Goal: Task Accomplishment & Management: Complete application form

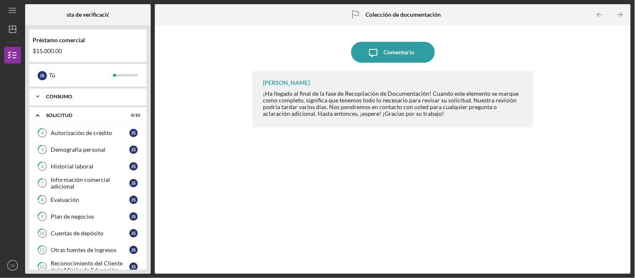
click at [33, 99] on icon "Icon/Expander" at bounding box center [37, 96] width 17 height 17
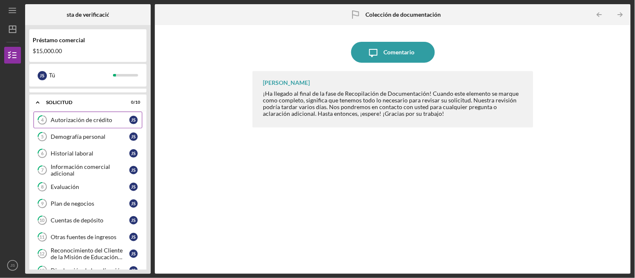
scroll to position [93, 0]
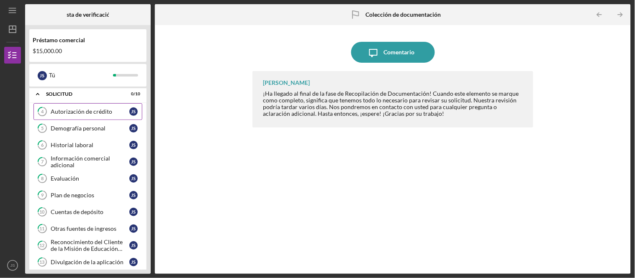
click at [99, 118] on link "4 Autorización de crédito J S" at bounding box center [87, 111] width 109 height 17
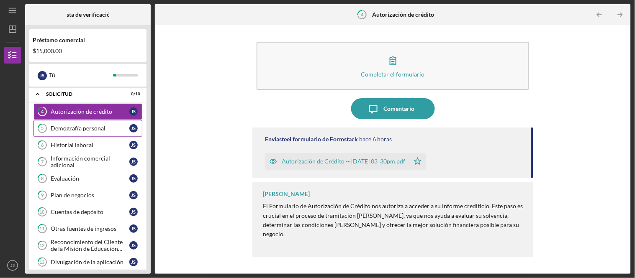
click at [80, 131] on font "Demografía personal" at bounding box center [78, 128] width 55 height 7
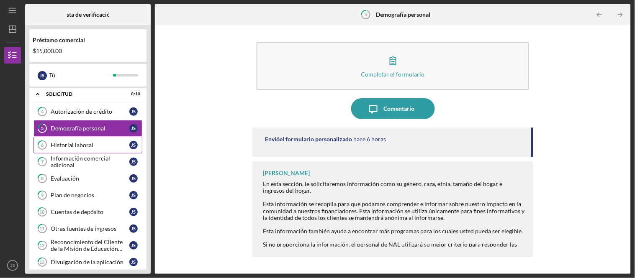
click at [65, 147] on font "Historial laboral" at bounding box center [72, 144] width 43 height 7
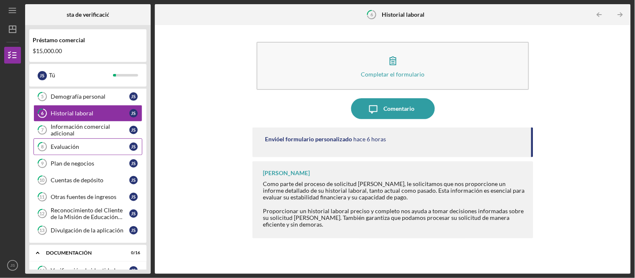
scroll to position [139, 0]
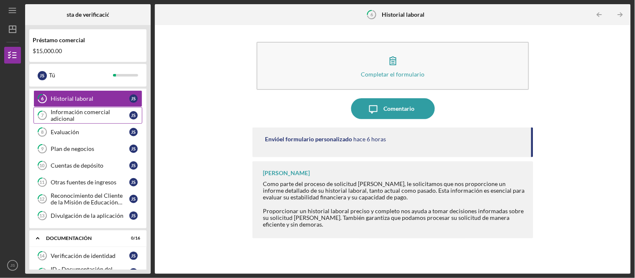
click at [87, 115] on font "Información comercial adicional" at bounding box center [80, 115] width 59 height 14
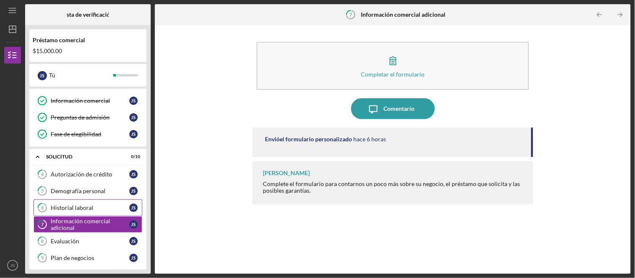
scroll to position [46, 0]
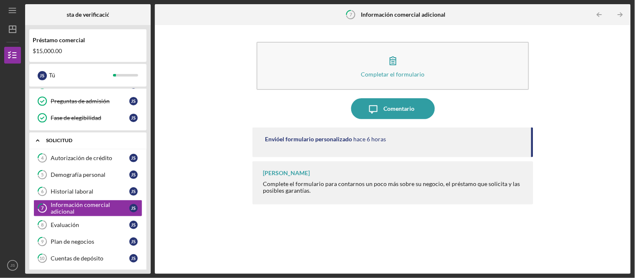
click at [42, 145] on icon "Icon/Expander" at bounding box center [37, 140] width 17 height 17
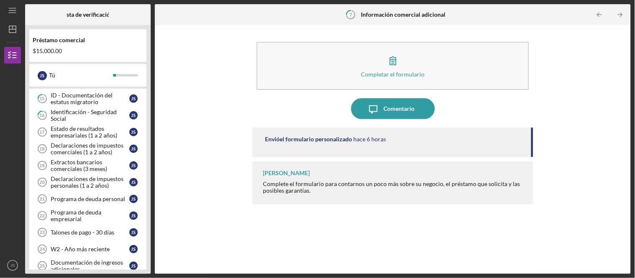
scroll to position [95, 0]
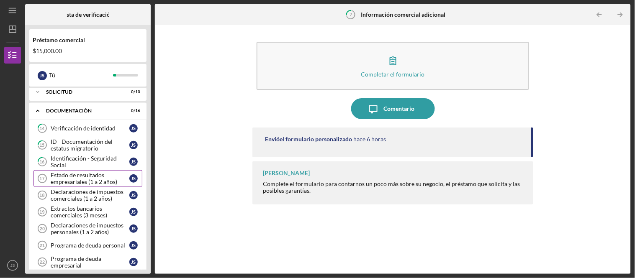
click at [72, 185] on font "Estado de resultados empresariales (1 a 2 años)" at bounding box center [84, 179] width 67 height 14
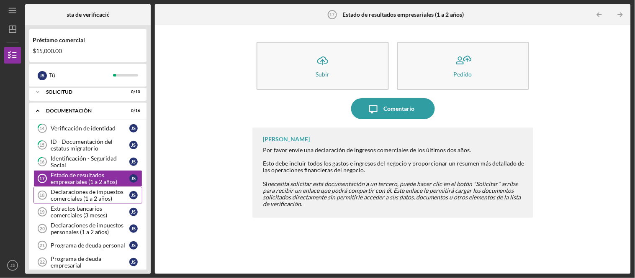
click at [85, 197] on font "Declaraciones de impuestos comerciales (1 a 2 años)" at bounding box center [87, 195] width 73 height 14
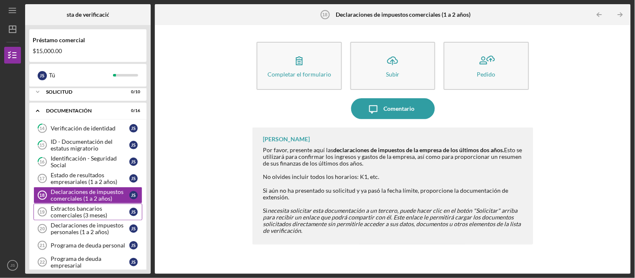
scroll to position [141, 0]
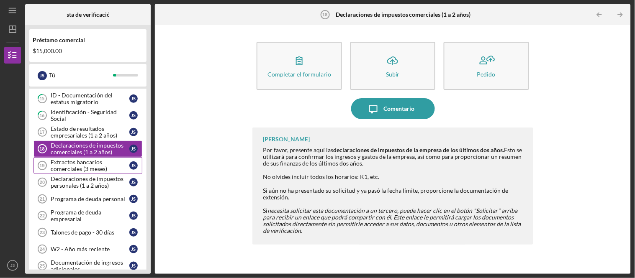
click at [70, 172] on font "Extractos bancarios comerciales (3 meses)" at bounding box center [79, 166] width 57 height 14
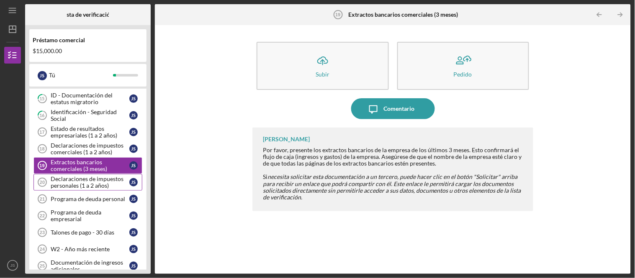
click at [72, 189] on font "Declaraciones de impuestos personales (1 a 2 años)" at bounding box center [87, 182] width 73 height 14
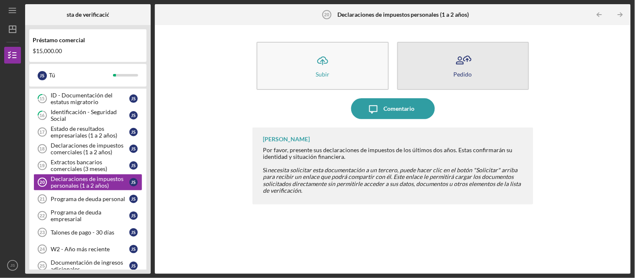
click at [463, 75] on font "Pedido" at bounding box center [463, 74] width 18 height 7
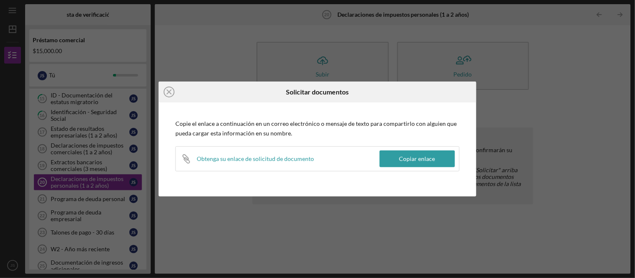
click at [265, 159] on font "Obtenga su enlace de solicitud de documento" at bounding box center [255, 158] width 117 height 7
click at [170, 91] on line at bounding box center [169, 92] width 4 height 4
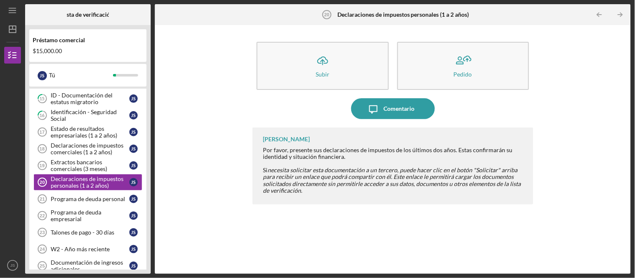
click at [319, 229] on div "Juan Sinclair Por favor, presente sus declaraciones de impuestos de los últimos…" at bounding box center [392, 195] width 280 height 134
click at [322, 221] on div "Juan Sinclair Por favor, presente sus declaraciones de impuestos de los últimos…" at bounding box center [392, 195] width 280 height 134
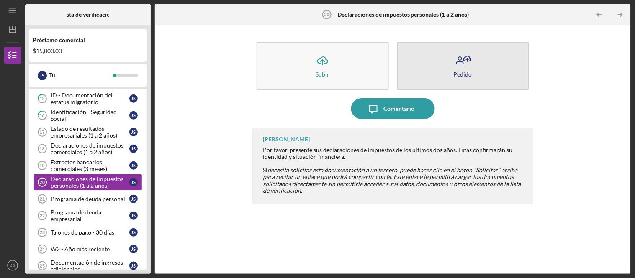
click at [459, 72] on font "Pedido" at bounding box center [463, 74] width 18 height 7
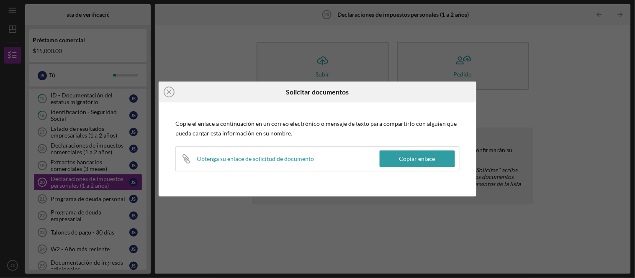
click at [216, 159] on font "Obtenga su enlace de solicitud de documento" at bounding box center [255, 158] width 117 height 7
click at [187, 157] on icon at bounding box center [185, 157] width 5 height 5
click at [422, 160] on font "Copiar enlace" at bounding box center [417, 158] width 36 height 7
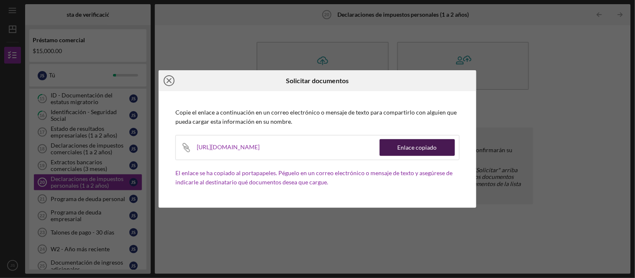
click at [170, 81] on icon "Icon/Close" at bounding box center [169, 80] width 21 height 21
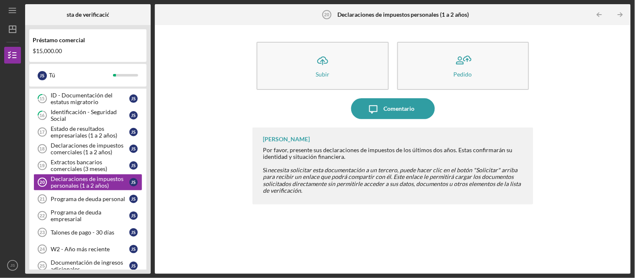
click at [288, 226] on div "Juan Sinclair Por favor, presente sus declaraciones de impuestos de los últimos…" at bounding box center [392, 195] width 280 height 134
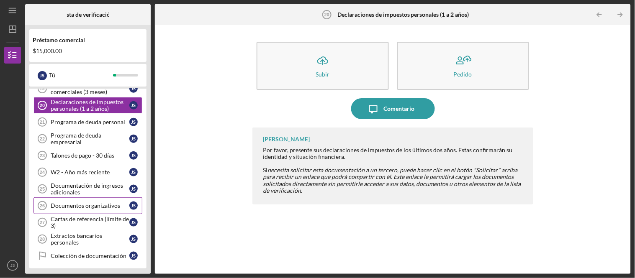
scroll to position [235, 0]
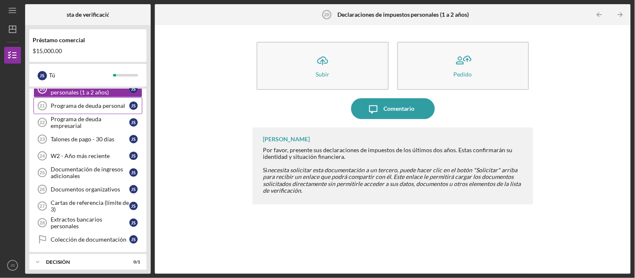
click at [103, 109] on font "Programa de deuda personal" at bounding box center [88, 105] width 75 height 7
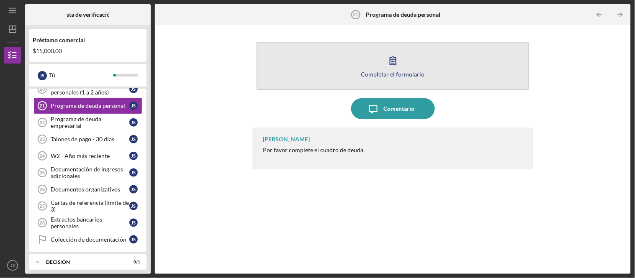
click at [406, 75] on font "Completar el formulario" at bounding box center [393, 74] width 64 height 7
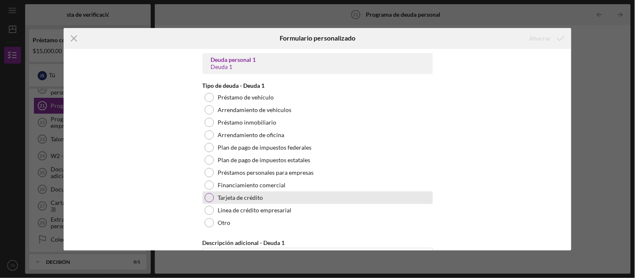
click at [329, 195] on div "Tarjeta de crédito" at bounding box center [318, 198] width 230 height 13
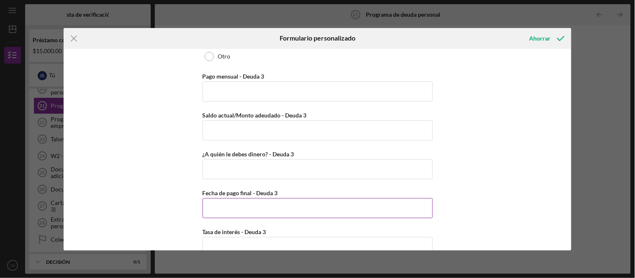
scroll to position [1063, 0]
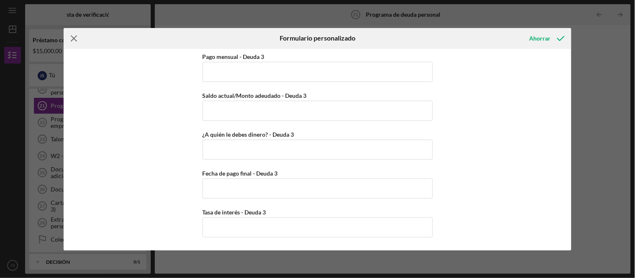
click at [75, 34] on icon "Icon/Menu Close" at bounding box center [74, 38] width 21 height 21
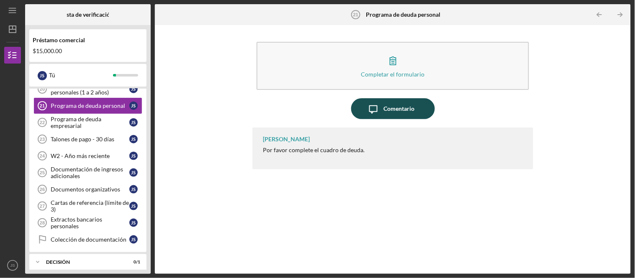
click at [404, 109] on font "Comentario" at bounding box center [399, 108] width 31 height 7
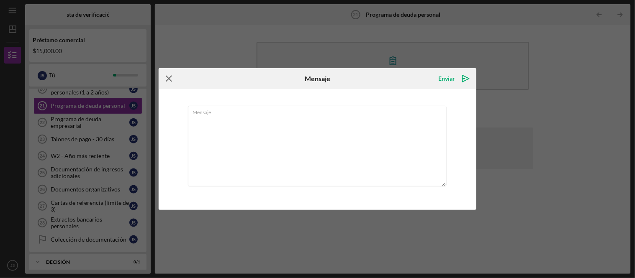
click at [168, 77] on g at bounding box center [168, 78] width 5 height 5
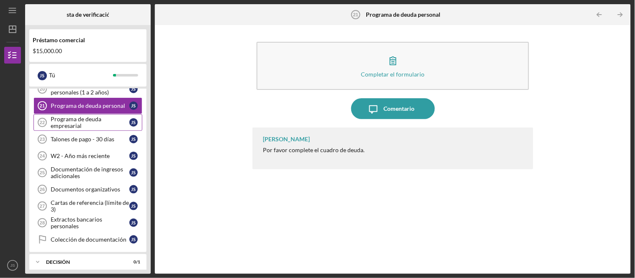
click at [65, 126] on font "Programa de deuda empresarial" at bounding box center [76, 123] width 51 height 14
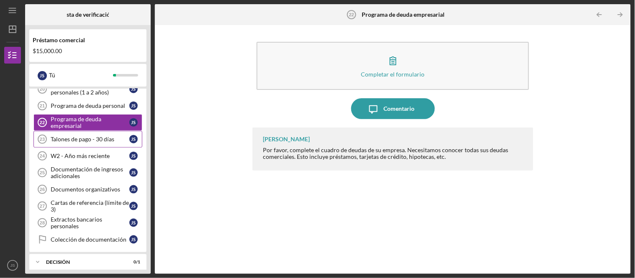
click at [97, 143] on font "Talones de pago - 30 días" at bounding box center [83, 139] width 64 height 7
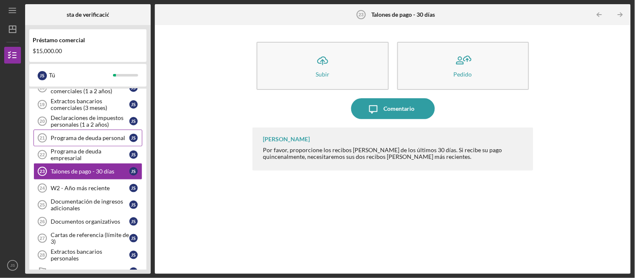
scroll to position [235, 0]
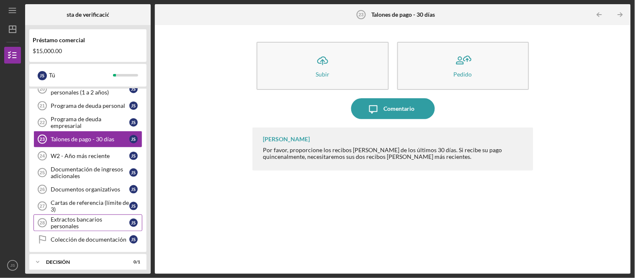
click at [90, 230] on div "Extractos bancarios personales" at bounding box center [90, 222] width 79 height 13
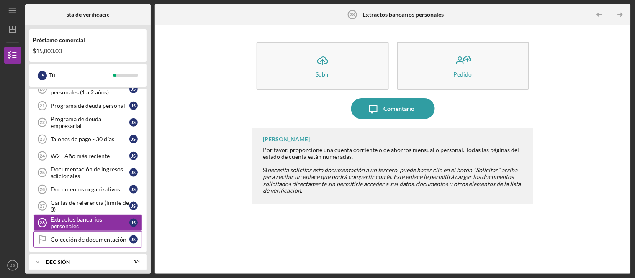
click at [88, 243] on div "Colección de documentación" at bounding box center [90, 240] width 79 height 7
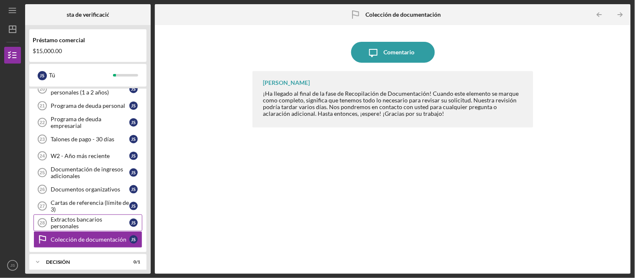
click at [91, 230] on div "Extractos bancarios personales" at bounding box center [90, 222] width 79 height 13
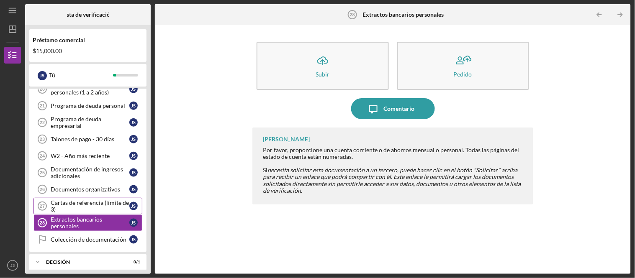
click at [93, 213] on div "Cartas de referencia (límite de 3)" at bounding box center [90, 206] width 79 height 13
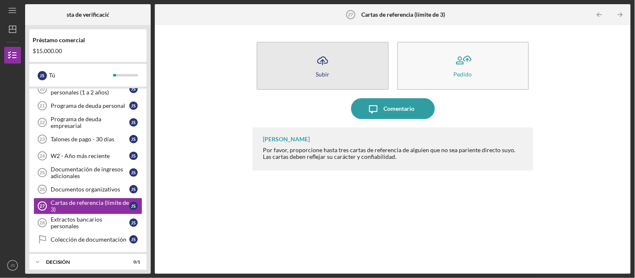
click at [334, 72] on button "Icon/Upload Subir" at bounding box center [323, 66] width 132 height 48
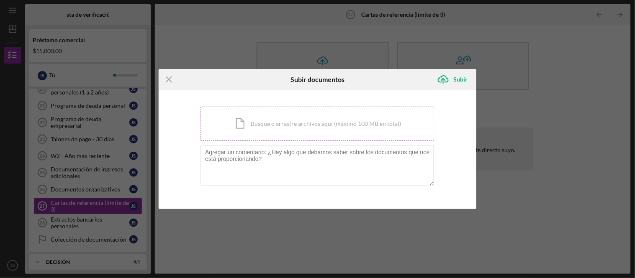
click at [278, 130] on div "Icon/Document Busque o arrastre archivos aquí (máximo 100 MB en total) Toque pa…" at bounding box center [318, 124] width 234 height 34
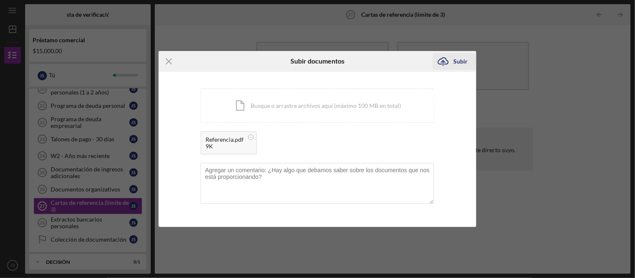
click at [459, 61] on font "Subir" at bounding box center [461, 61] width 14 height 7
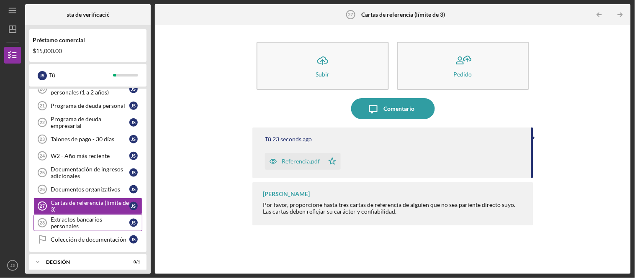
click at [85, 227] on div "Extractos bancarios personales" at bounding box center [90, 222] width 79 height 13
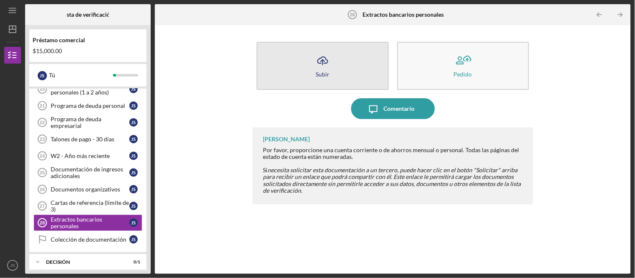
click at [310, 63] on button "Icon/Upload Subir" at bounding box center [323, 66] width 132 height 48
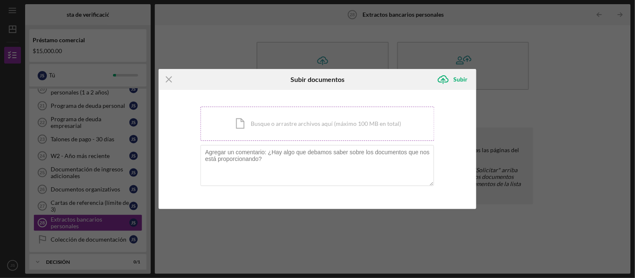
click at [264, 120] on div "Icon/Document Busque o arrastre archivos aquí (máximo 100 MB en total) Toque pa…" at bounding box center [318, 124] width 234 height 34
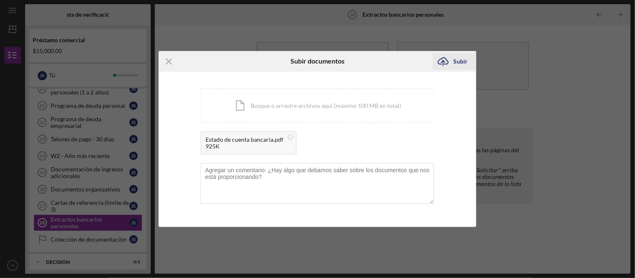
click at [457, 62] on font "Subir" at bounding box center [461, 61] width 14 height 7
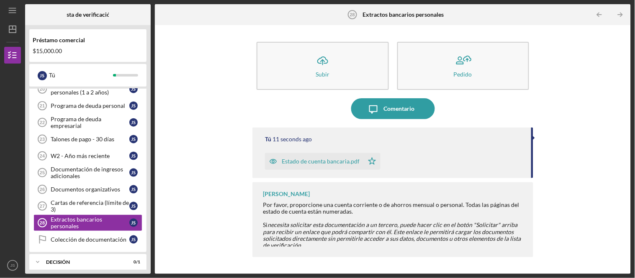
click at [214, 190] on div "Icon/Upload Subir Pedido Icon/Message Comentario Tú 11 seconds ago Estado de cu…" at bounding box center [393, 149] width 468 height 241
click at [83, 191] on font "Documentos organizativos" at bounding box center [85, 189] width 69 height 7
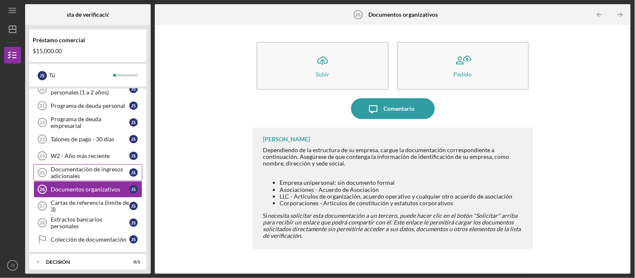
click at [60, 174] on font "Documentación de ingresos adicionales" at bounding box center [87, 173] width 72 height 14
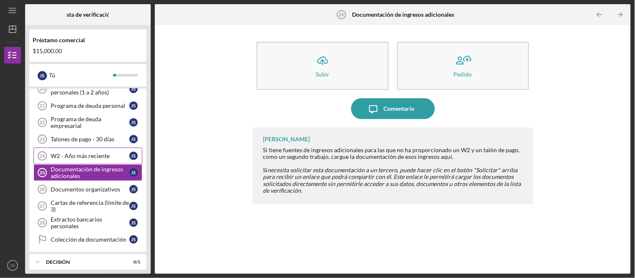
click at [75, 158] on font "W2 - Año más reciente" at bounding box center [80, 155] width 59 height 7
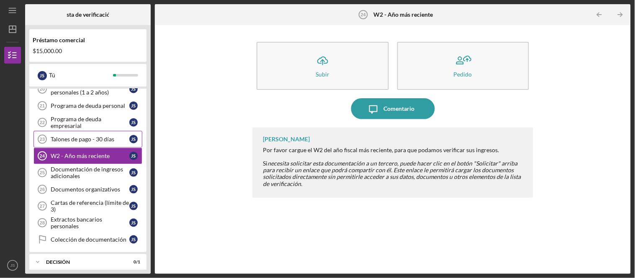
click at [93, 147] on link "Pay Stubs - 30 Days 23 Talones de pago - 30 días J S" at bounding box center [87, 139] width 109 height 17
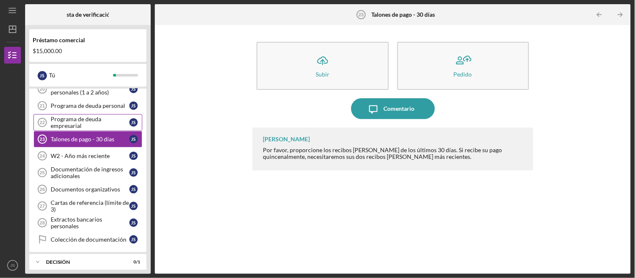
click at [84, 122] on font "Programa de deuda empresarial" at bounding box center [76, 123] width 51 height 14
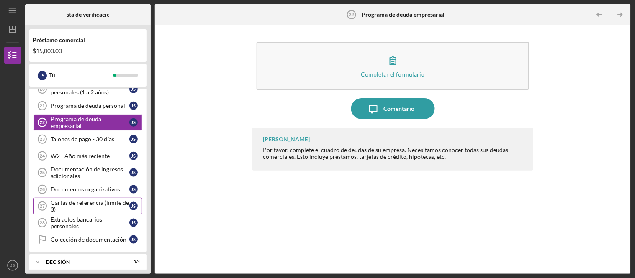
scroll to position [188, 0]
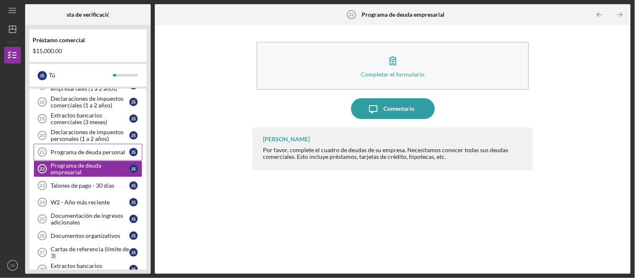
click at [80, 154] on div "14 Verificación de identidad J S 15 ID - Documentación del estatus migratorio J…" at bounding box center [87, 163] width 117 height 272
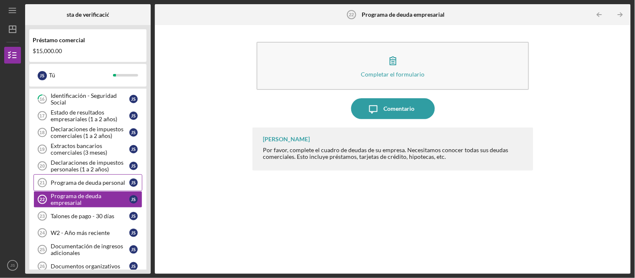
scroll to position [141, 0]
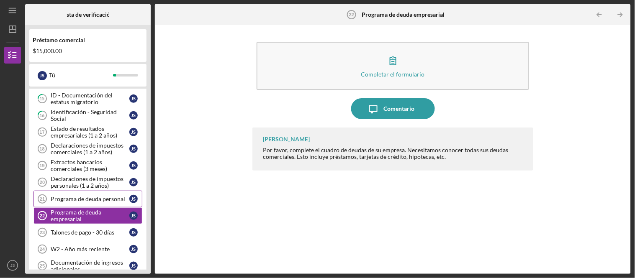
click at [78, 203] on font "Programa de deuda personal" at bounding box center [88, 198] width 75 height 7
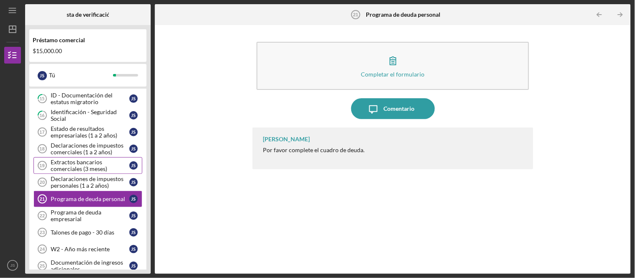
click at [62, 168] on font "Extractos bancarios comerciales (3 meses)" at bounding box center [79, 166] width 57 height 14
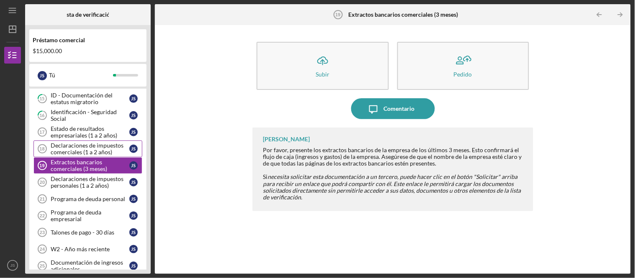
click at [69, 152] on font "Declaraciones de impuestos comerciales (1 a 2 años)" at bounding box center [87, 149] width 73 height 14
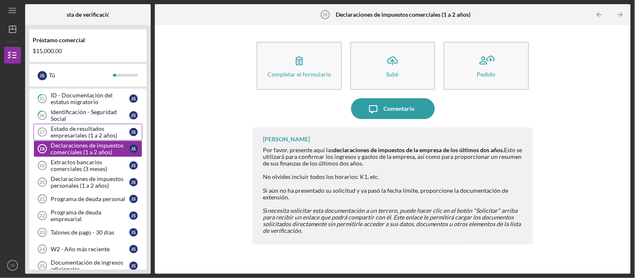
click at [87, 136] on font "Estado de resultados empresariales (1 a 2 años)" at bounding box center [84, 132] width 67 height 14
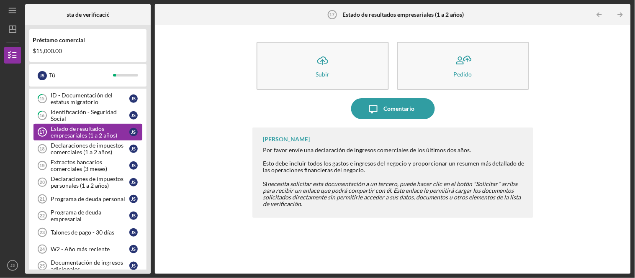
scroll to position [188, 0]
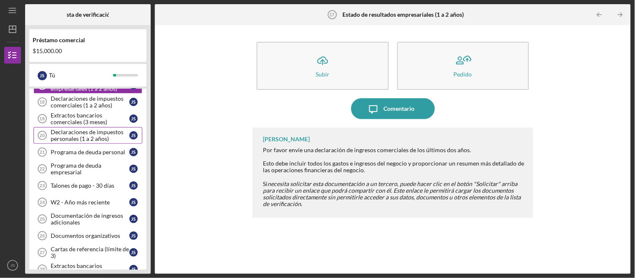
click at [72, 142] on font "Declaraciones de impuestos personales (1 a 2 años)" at bounding box center [87, 136] width 73 height 14
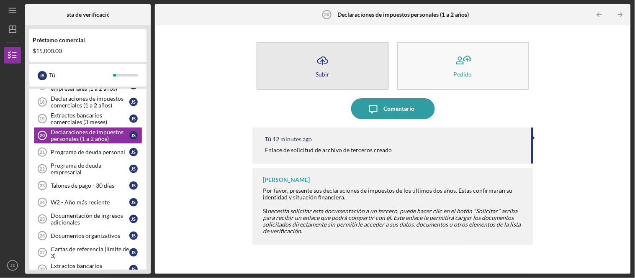
click at [311, 82] on button "Icon/Upload Subir" at bounding box center [323, 66] width 132 height 48
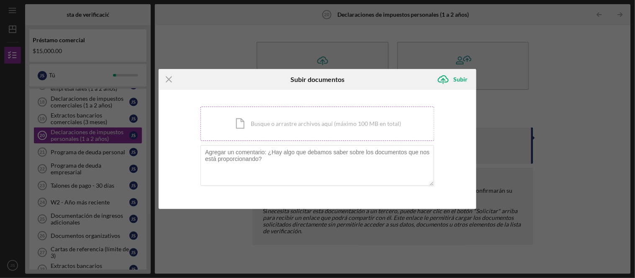
click at [281, 119] on div "Icon/Document Busque o arrastre archivos aquí (máximo 100 MB en total) Toque pa…" at bounding box center [318, 124] width 234 height 34
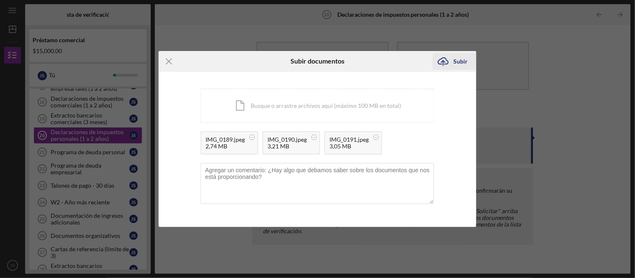
click at [454, 62] on font "Subir" at bounding box center [461, 61] width 14 height 7
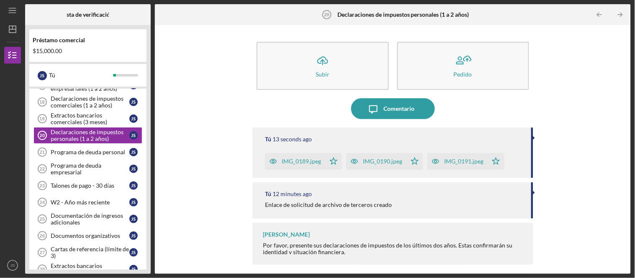
click at [197, 194] on div "Icon/Upload Subir Pedido Icon/Message Comentario Tú 13 seconds ago IMG_0189.jpe…" at bounding box center [393, 149] width 468 height 241
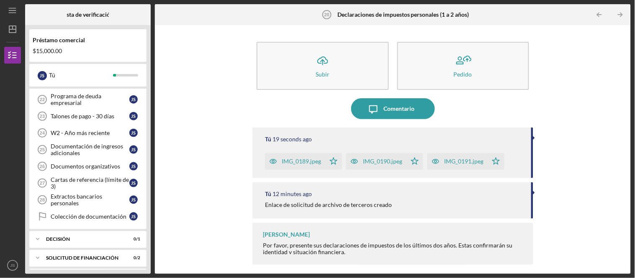
scroll to position [281, 0]
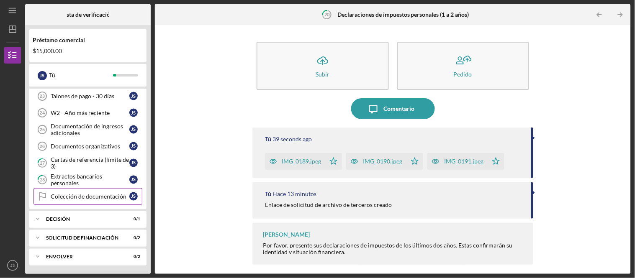
scroll to position [382, 0]
click at [48, 217] on font "Decisión" at bounding box center [58, 219] width 24 height 6
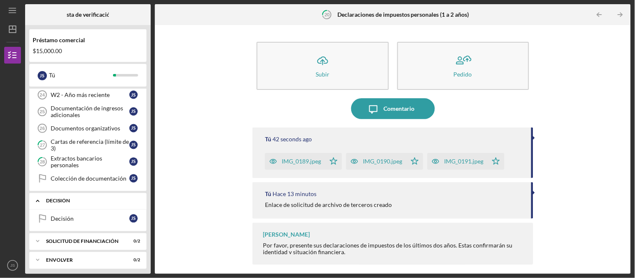
scroll to position [404, 0]
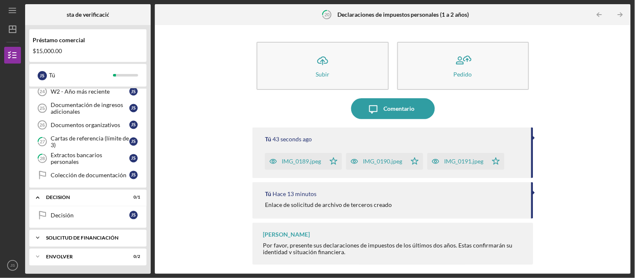
click at [39, 244] on icon "Icon/Expander" at bounding box center [37, 238] width 17 height 17
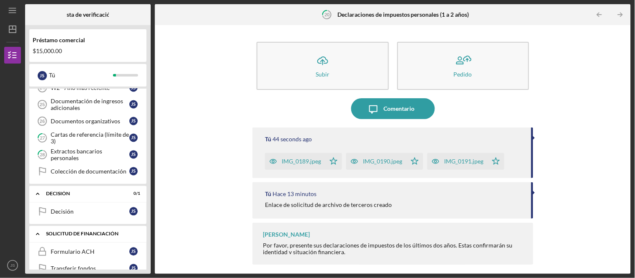
scroll to position [442, 0]
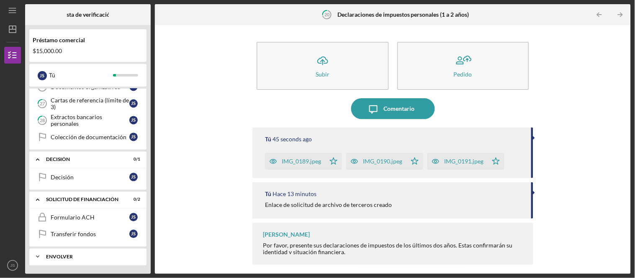
click at [34, 257] on icon "Icon/Expander" at bounding box center [37, 257] width 17 height 17
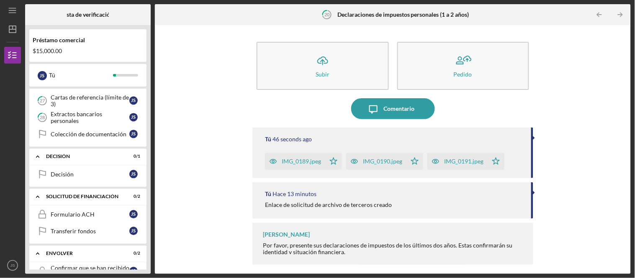
scroll to position [387, 0]
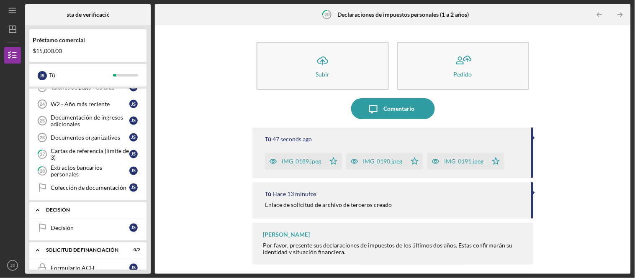
click at [33, 216] on icon "Icon/Expander" at bounding box center [37, 210] width 17 height 17
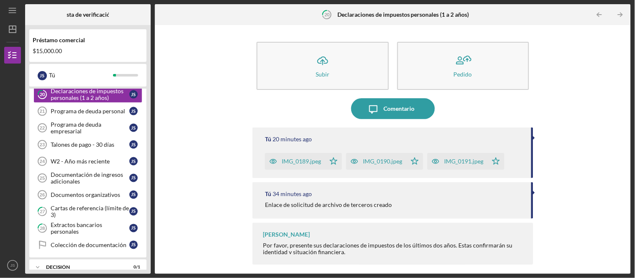
scroll to position [319, 0]
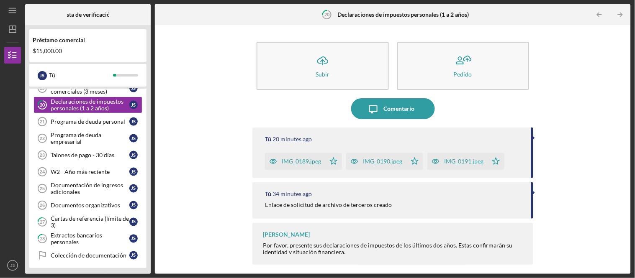
click at [197, 175] on div "Icon/Upload Subir Pedido Icon/Message Comentario Tú 20 minutes ago IMG_0189.jpe…" at bounding box center [393, 149] width 468 height 241
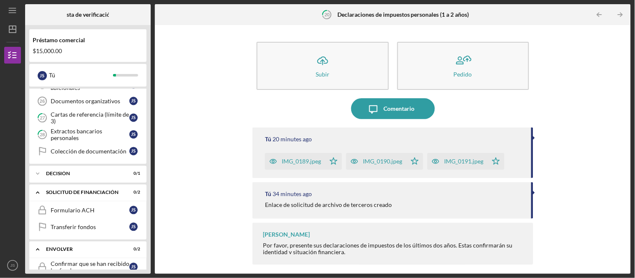
scroll to position [459, 0]
